Goal: Task Accomplishment & Management: Use online tool/utility

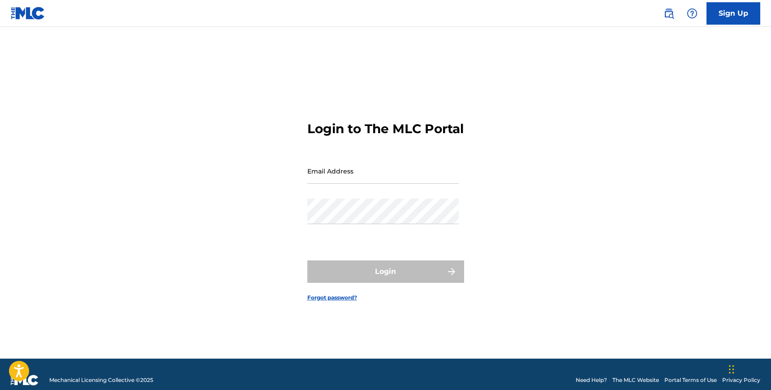
click at [385, 181] on input "Email Address" at bounding box center [384, 171] width 152 height 26
type input "[EMAIL_ADDRESS][DOMAIN_NAME]"
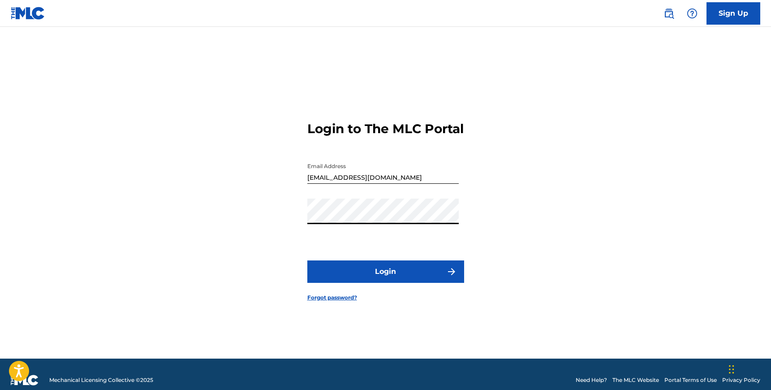
click at [384, 269] on button "Login" at bounding box center [386, 271] width 157 height 22
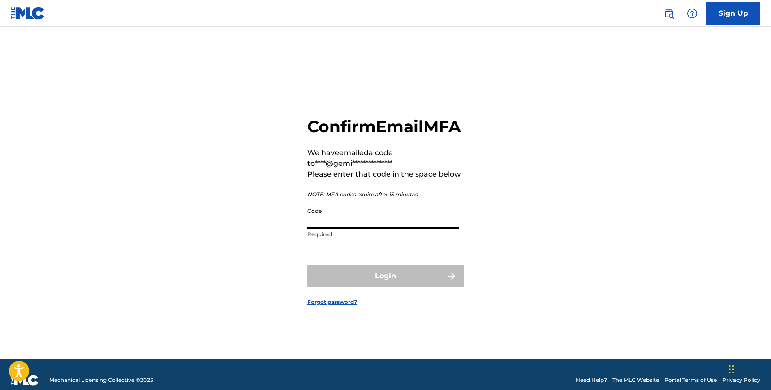
click at [333, 227] on input "Code" at bounding box center [384, 216] width 152 height 26
click at [341, 229] on input "Code" at bounding box center [384, 216] width 152 height 26
paste input "294279"
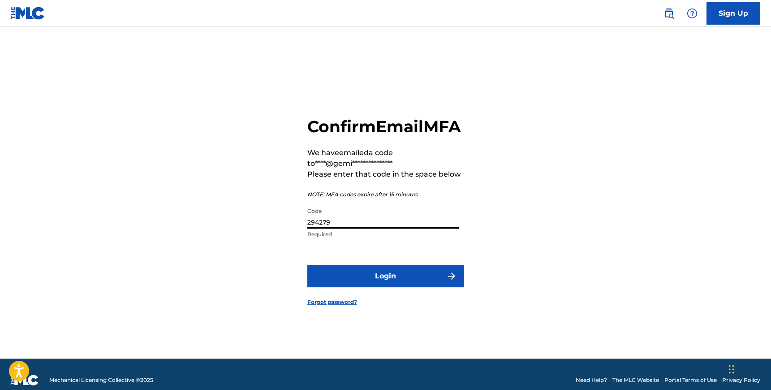
type input "294279"
click at [308, 265] on button "Login" at bounding box center [386, 276] width 157 height 22
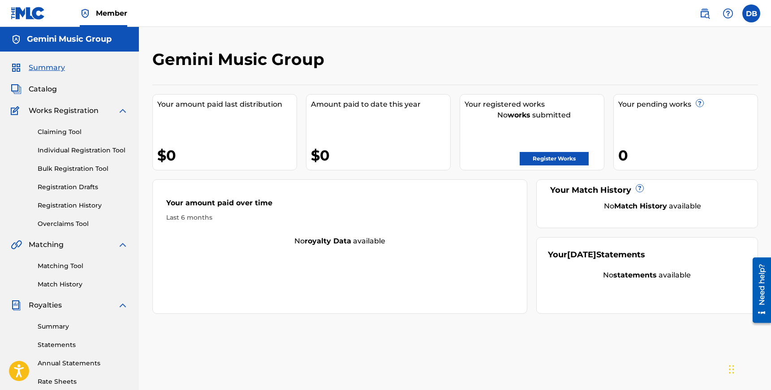
click at [80, 169] on link "Bulk Registration Tool" at bounding box center [83, 168] width 91 height 9
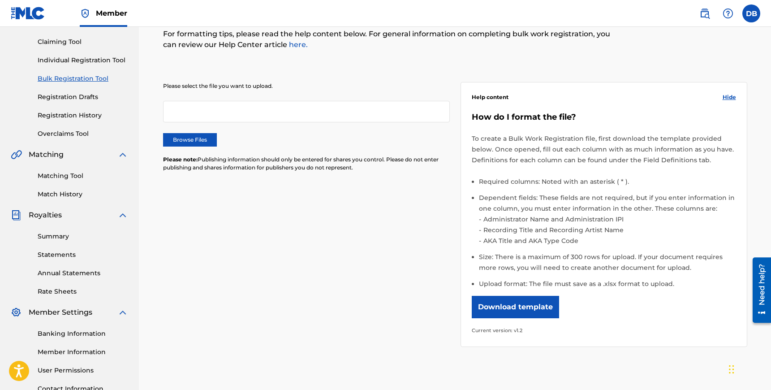
scroll to position [96, 0]
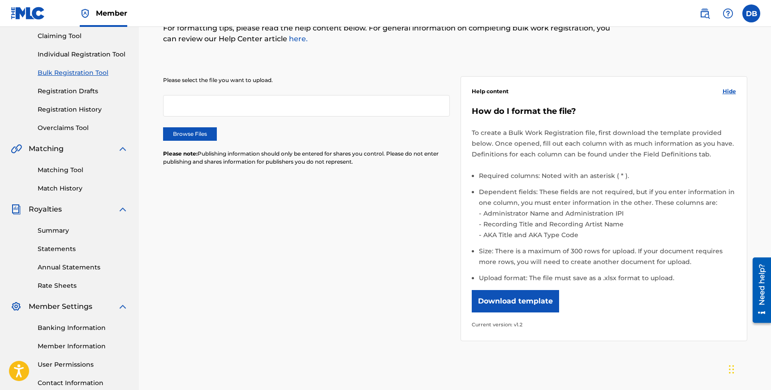
click at [184, 132] on label "Browse Files" at bounding box center [190, 133] width 54 height 13
click at [0, 0] on input "Browse Files" at bounding box center [0, 0] width 0 height 0
